Goal: Task Accomplishment & Management: Use online tool/utility

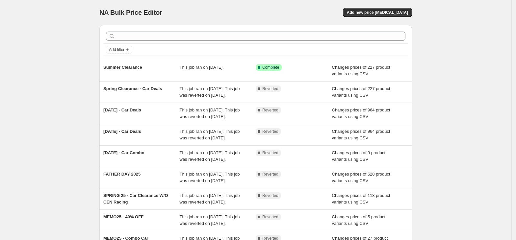
click at [62, 148] on div "NA Bulk Price Editor. This page is ready NA Bulk Price Editor Add new price [ME…" at bounding box center [256, 169] width 512 height 339
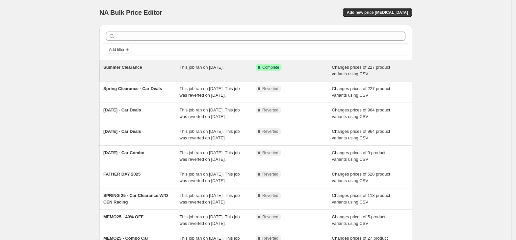
click at [140, 74] on div "Summer Clearance" at bounding box center [141, 70] width 76 height 13
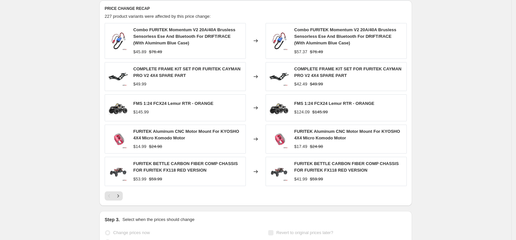
scroll to position [325, 0]
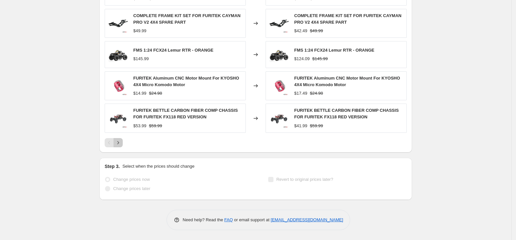
click at [117, 144] on icon "Next" at bounding box center [118, 143] width 7 height 7
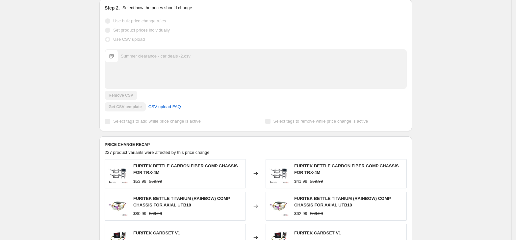
scroll to position [3, 0]
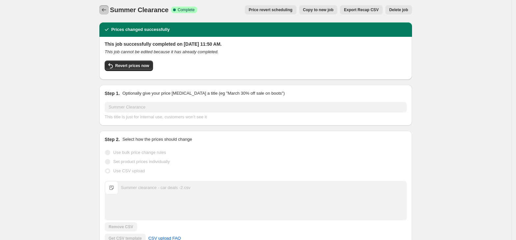
click at [107, 8] on icon "Price change jobs" at bounding box center [104, 10] width 7 height 7
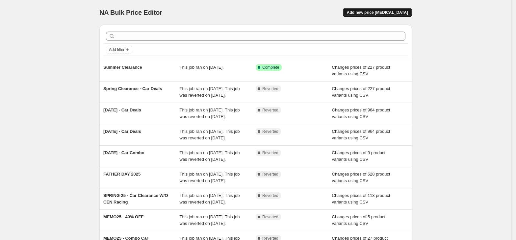
click at [398, 16] on button "Add new price [MEDICAL_DATA]" at bounding box center [377, 12] width 69 height 9
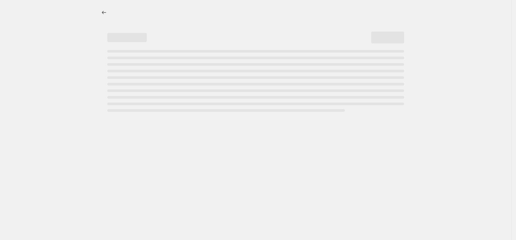
select select "percentage"
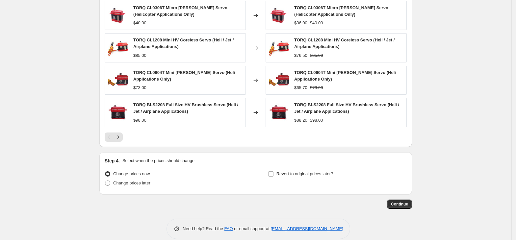
scroll to position [428, 0]
